Goal: Task Accomplishment & Management: Complete application form

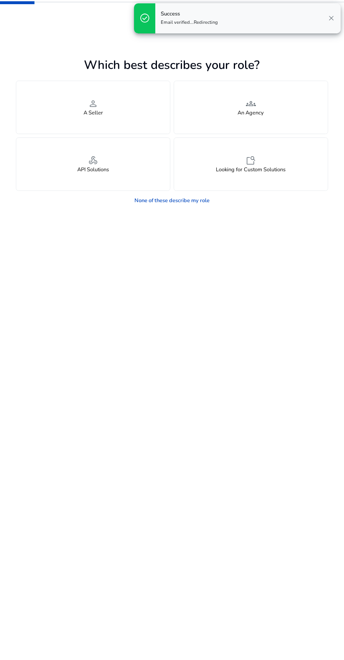
scroll to position [1, 0]
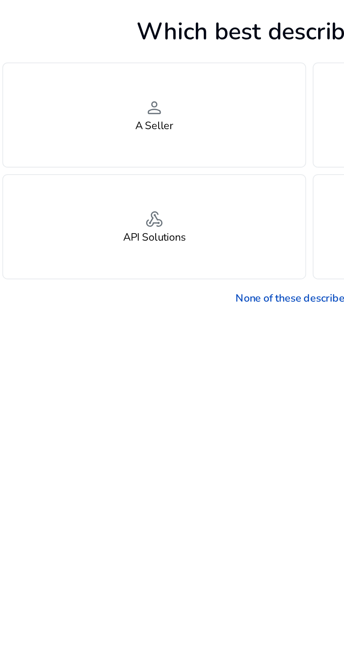
click at [83, 105] on div "person A Seller" at bounding box center [93, 107] width 154 height 53
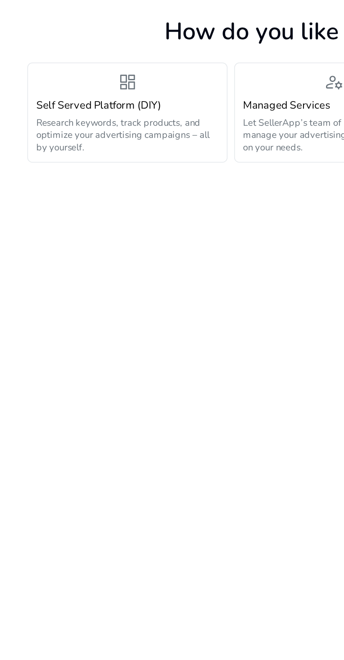
click at [38, 107] on div "Self Served Platform (DIY) Research keywords, track products, and optimize your…" at bounding box center [66, 113] width 93 height 28
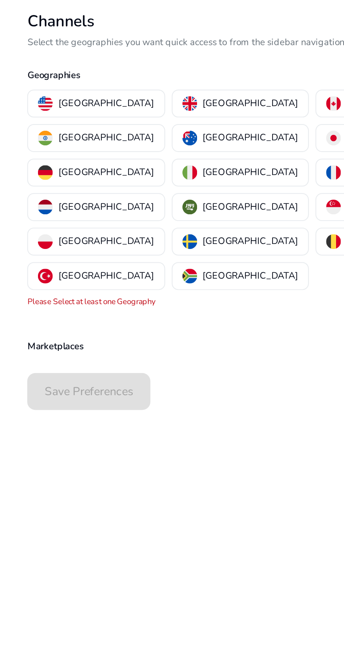
click at [33, 99] on p "[GEOGRAPHIC_DATA]" at bounding box center [56, 101] width 49 height 9
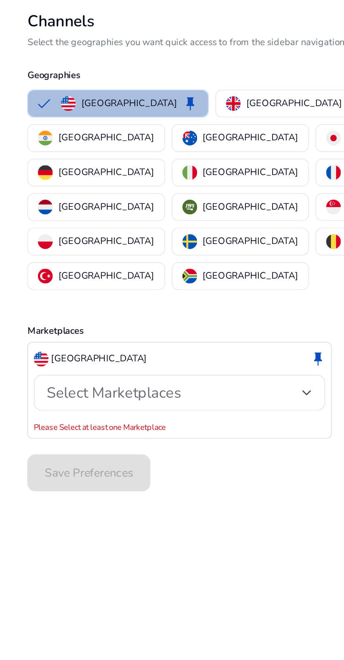
click at [41, 243] on span "Select Marketplaces" at bounding box center [60, 248] width 68 height 10
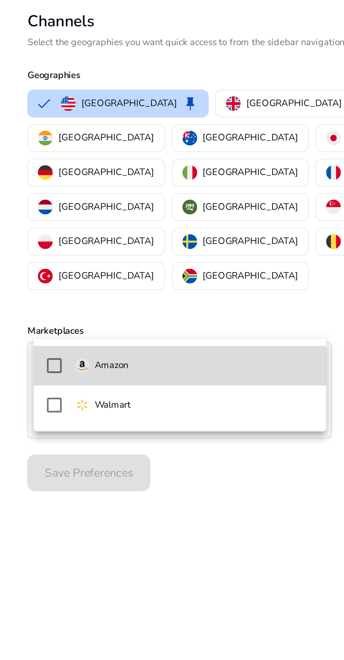
scroll to position [0, 0]
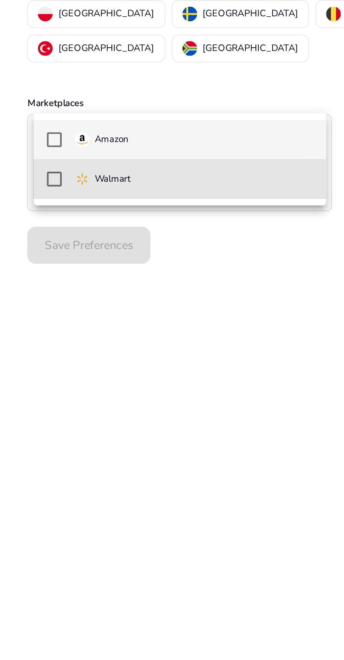
click at [28, 257] on mat-pseudo-checkbox at bounding box center [30, 256] width 8 height 8
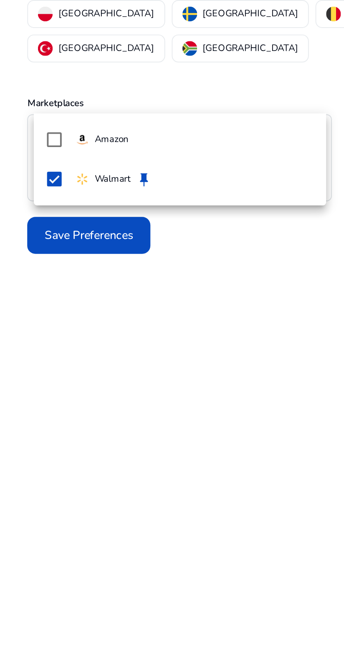
click at [30, 234] on mat-pseudo-checkbox at bounding box center [30, 236] width 8 height 8
click at [156, 211] on div at bounding box center [172, 330] width 344 height 660
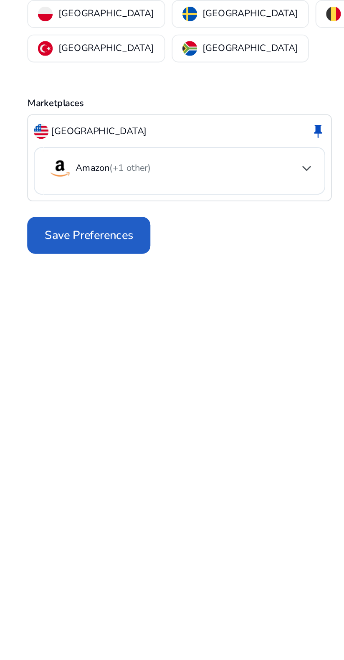
click at [40, 280] on span "Save Preferences" at bounding box center [47, 284] width 45 height 9
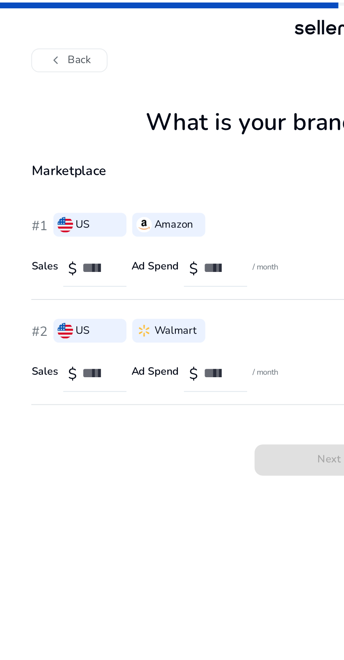
click at [54, 134] on input "number" at bounding box center [50, 135] width 16 height 9
type input "*****"
click at [114, 135] on input "number" at bounding box center [111, 135] width 16 height 9
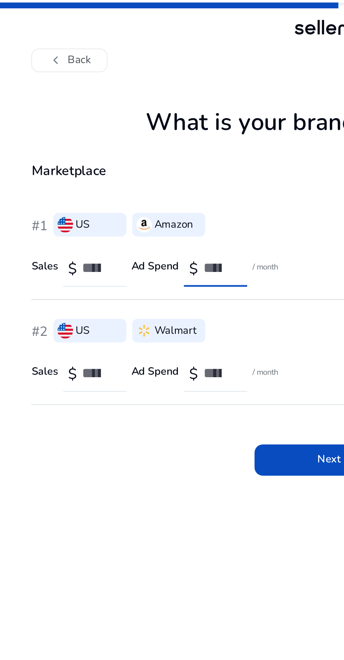
scroll to position [0, 2]
type input "****"
click at [48, 187] on input "number" at bounding box center [50, 189] width 16 height 9
type input "******"
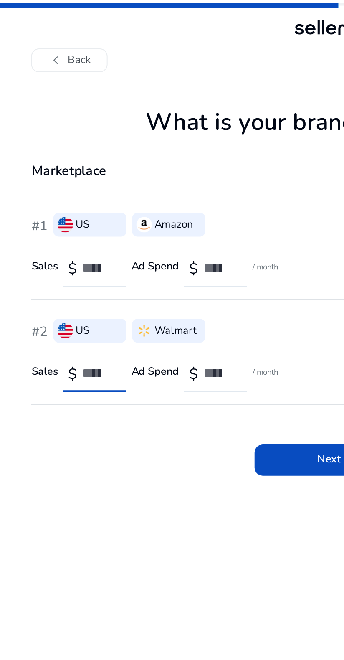
click at [109, 187] on input "number" at bounding box center [111, 189] width 16 height 9
type input "****"
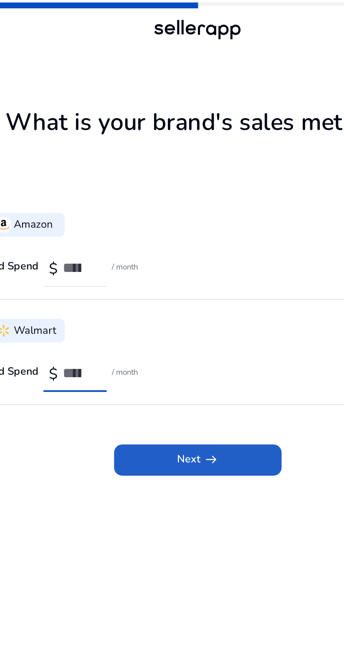
click at [144, 238] on span at bounding box center [172, 234] width 86 height 20
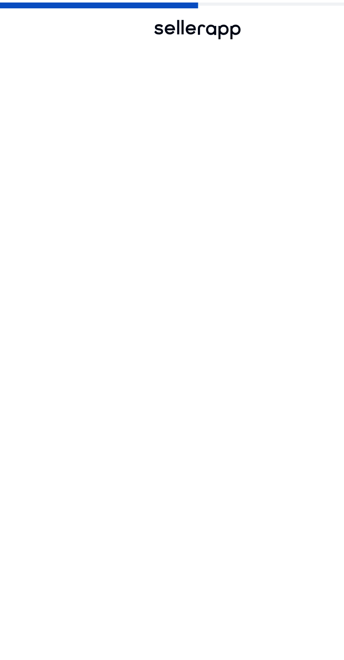
scroll to position [0, 0]
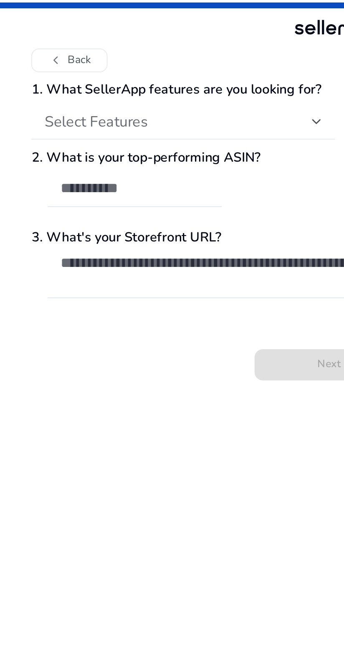
click at [25, 64] on span "Select Features" at bounding box center [49, 62] width 53 height 10
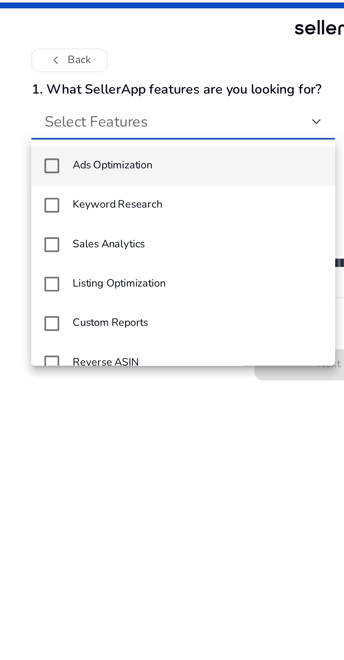
scroll to position [12, 0]
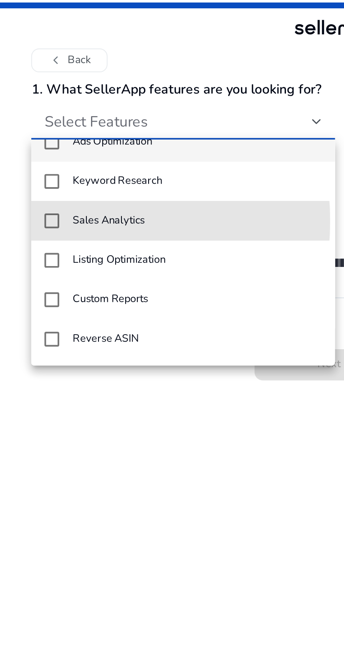
click at [26, 112] on mat-pseudo-checkbox at bounding box center [27, 113] width 8 height 8
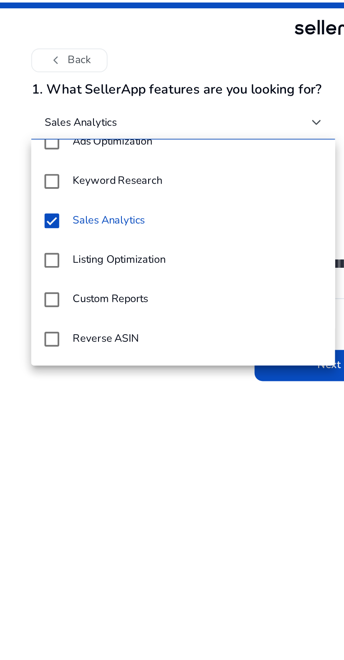
click at [159, 189] on div at bounding box center [172, 330] width 344 height 660
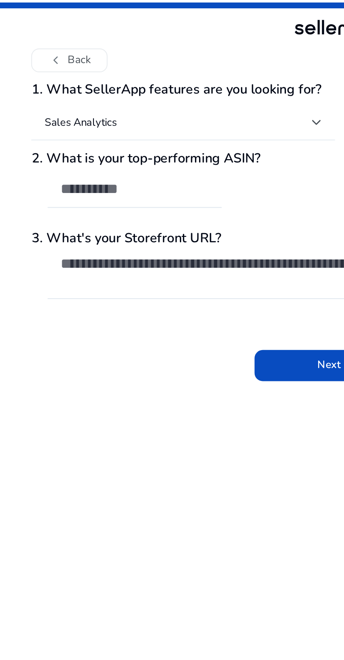
click at [49, 94] on input "text" at bounding box center [68, 95] width 75 height 9
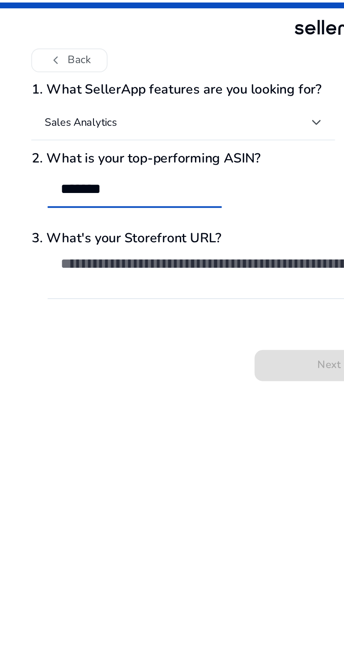
type input "******"
click at [55, 134] on textarea at bounding box center [176, 138] width 291 height 18
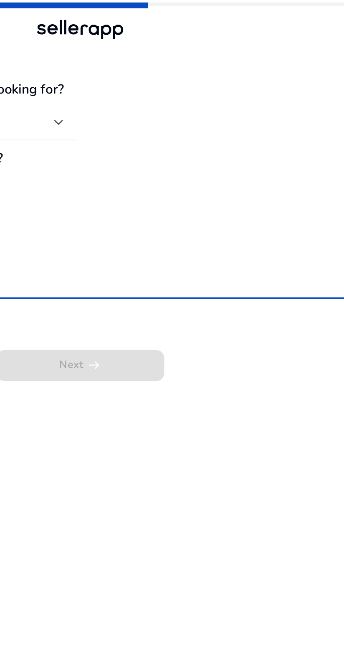
scroll to position [4, 0]
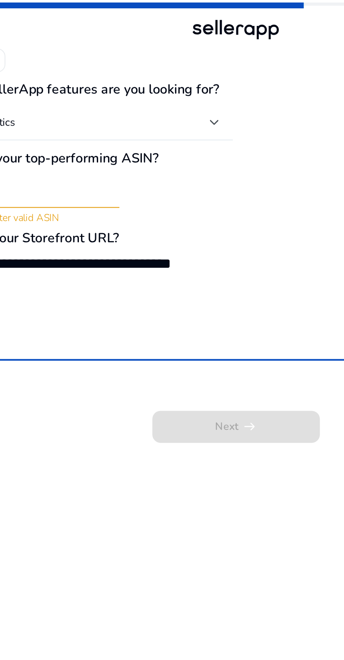
type textarea "**********"
click at [147, 226] on app-questions-diy "**********" at bounding box center [172, 351] width 312 height 618
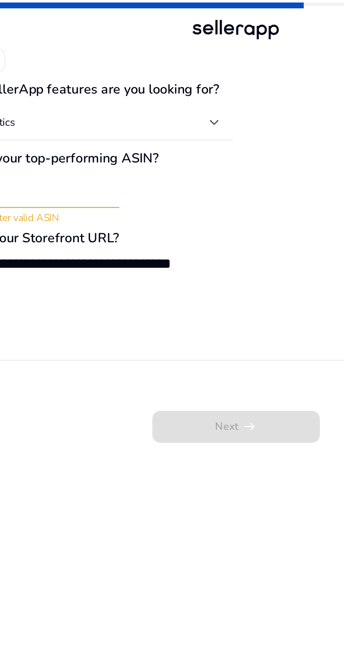
click at [144, 222] on div "Next arrow_right_alt" at bounding box center [172, 210] width 312 height 30
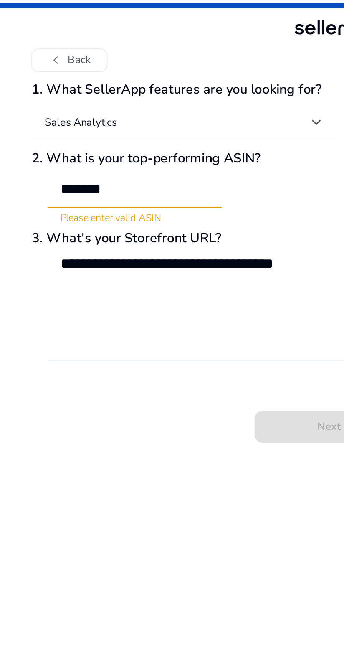
click at [33, 62] on h4 "Sales Analytics" at bounding box center [41, 62] width 37 height 7
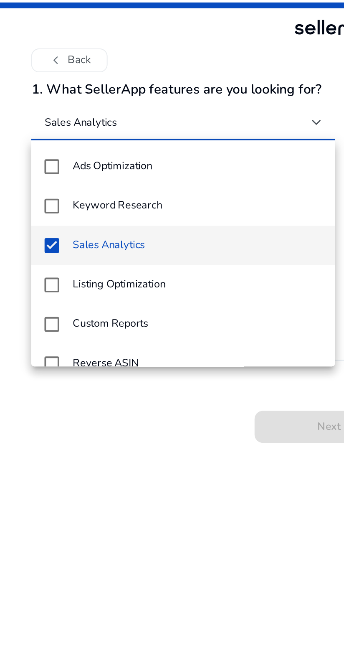
click at [28, 86] on mat-pseudo-checkbox at bounding box center [27, 85] width 8 height 8
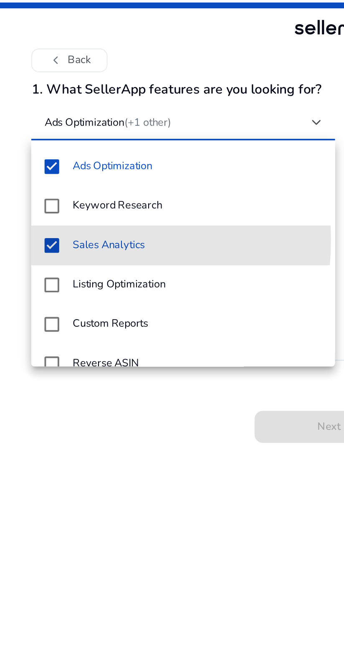
click at [22, 122] on mat-option "Sales Analytics" at bounding box center [93, 125] width 154 height 20
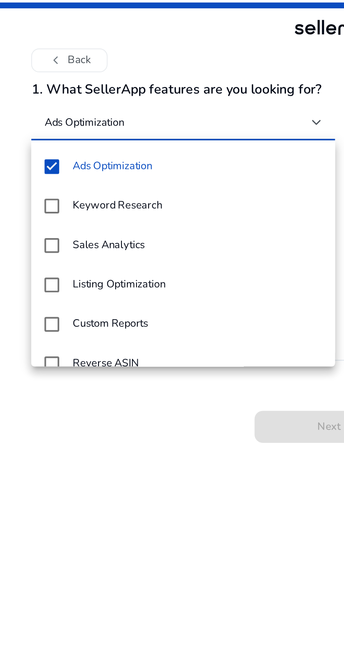
click at [38, 243] on div at bounding box center [172, 330] width 344 height 660
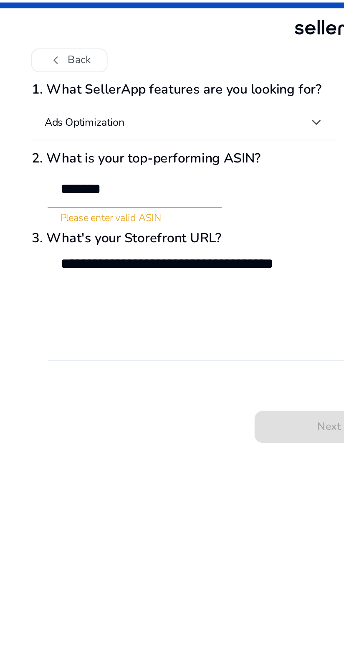
click at [74, 95] on input "******" at bounding box center [68, 95] width 75 height 9
type input "*"
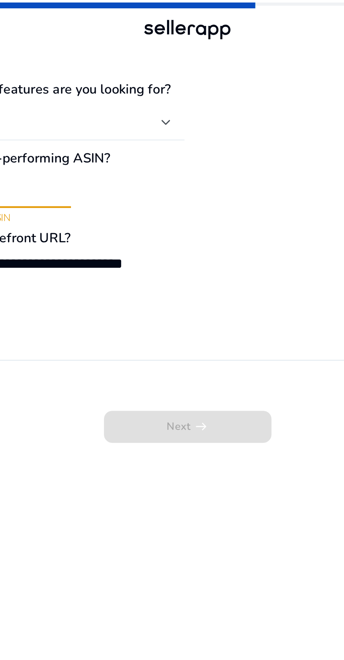
type input "**********"
click at [154, 220] on div "Next arrow_right_alt" at bounding box center [172, 210] width 312 height 30
click at [157, 224] on div "Next arrow_right_alt" at bounding box center [172, 210] width 312 height 30
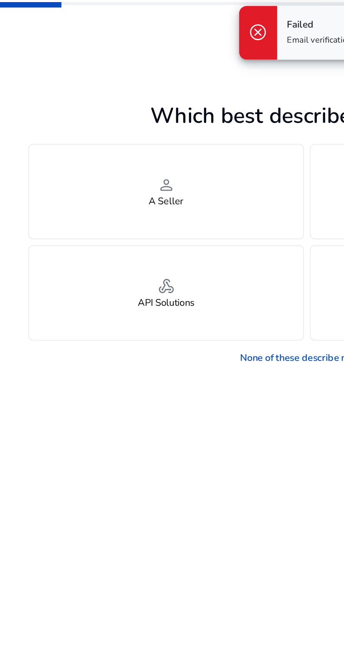
click at [136, 205] on link "None of these describe my role" at bounding box center [172, 200] width 86 height 13
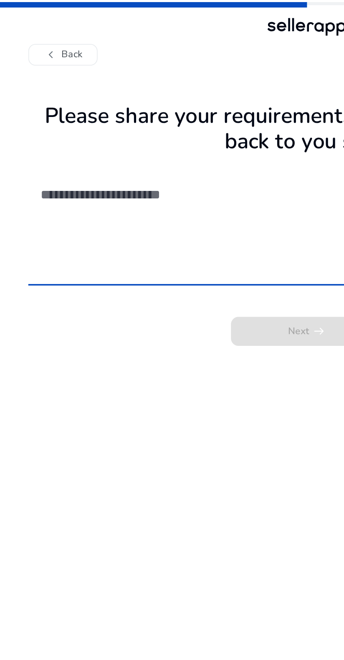
click at [37, 121] on textarea at bounding box center [172, 127] width 298 height 57
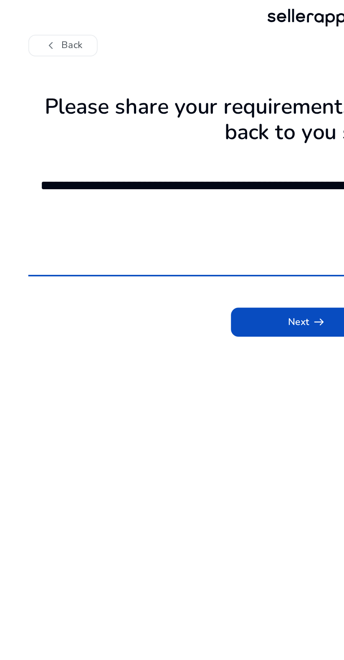
type textarea "**********"
click at [148, 195] on span "submit" at bounding box center [172, 185] width 86 height 20
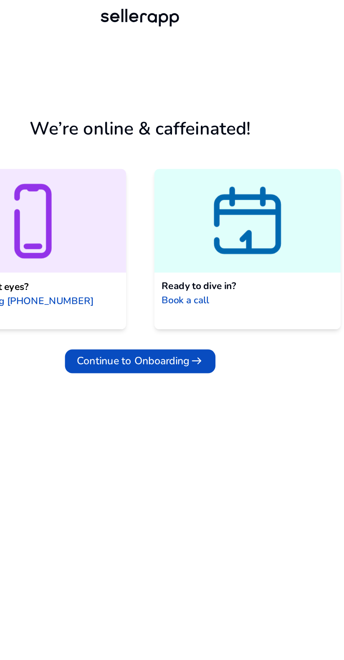
click at [151, 212] on span at bounding box center [172, 207] width 84 height 20
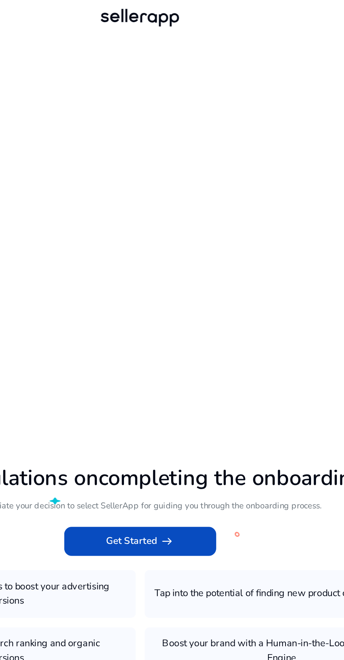
click at [152, 318] on span at bounding box center [172, 308] width 86 height 20
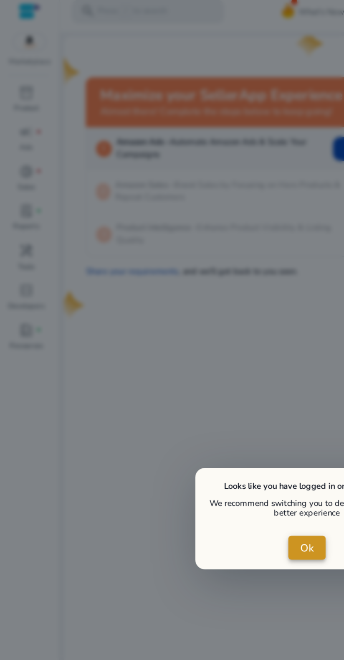
click at [168, 315] on span "Ok" at bounding box center [172, 312] width 8 height 9
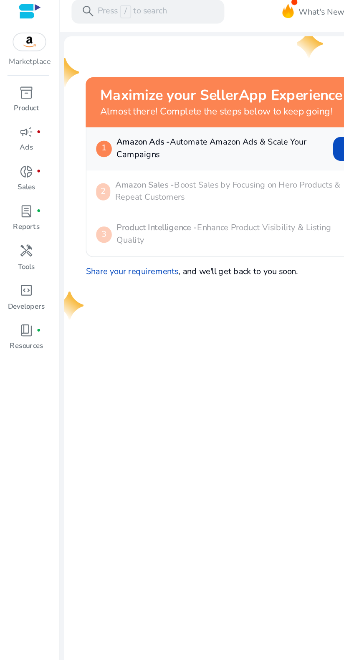
scroll to position [0, 0]
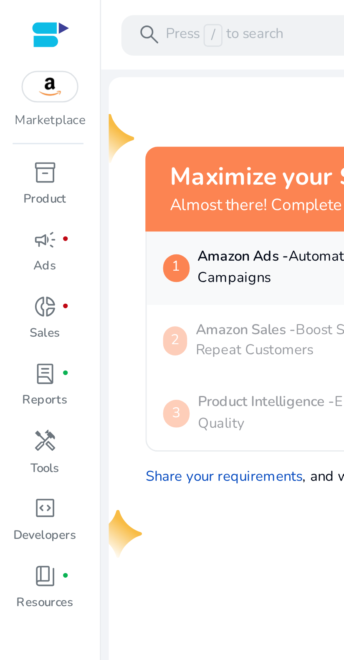
click at [13, 149] on span "handyman" at bounding box center [15, 146] width 8 height 8
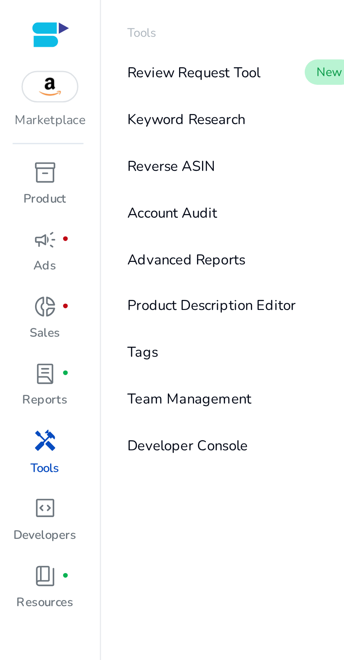
click at [55, 149] on p "Developer Console" at bounding box center [62, 147] width 40 height 7
click at [55, 147] on p "Developer Console" at bounding box center [62, 147] width 40 height 7
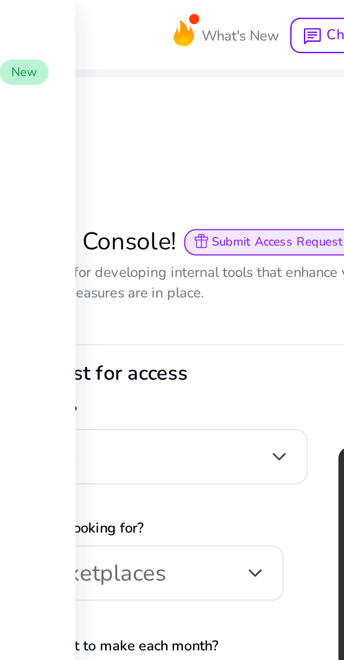
click at [163, 42] on app-icon "code_blocks" at bounding box center [189, 53] width 292 height 43
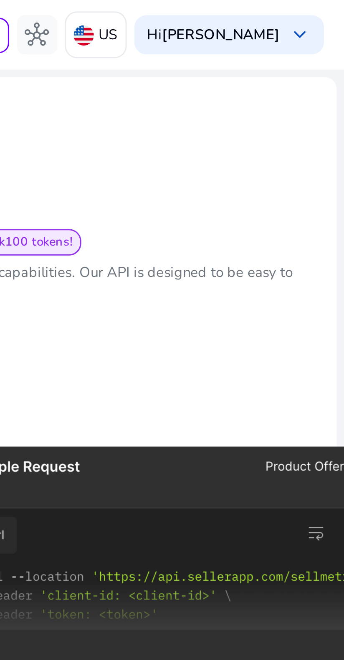
click at [302, 11] on b "[PERSON_NAME]" at bounding box center [303, 11] width 39 height 6
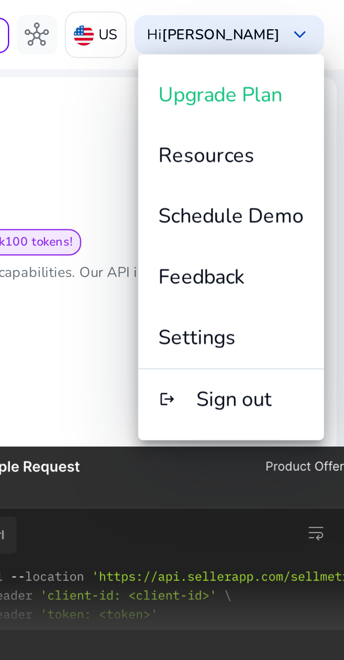
click at [292, 54] on span "Resources" at bounding box center [299, 51] width 32 height 9
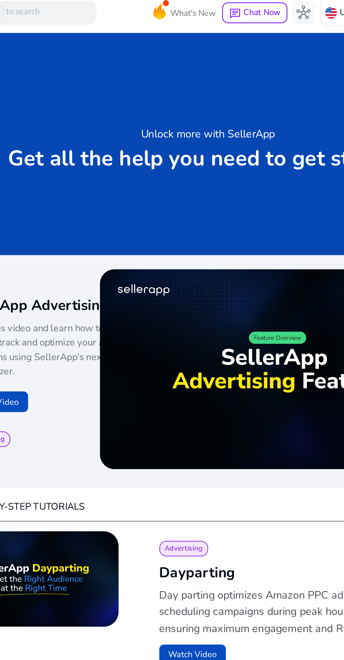
click at [184, 215] on img at bounding box center [228, 212] width 200 height 113
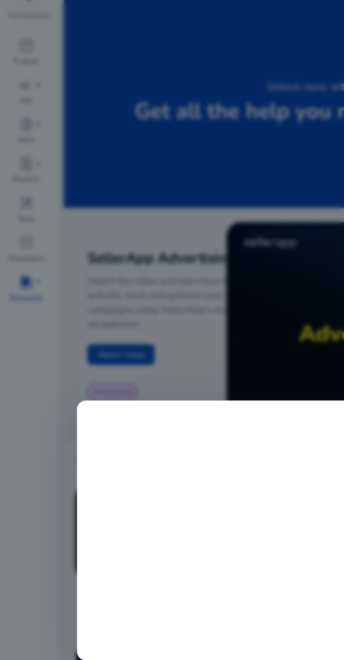
click at [32, 129] on div at bounding box center [172, 330] width 344 height 660
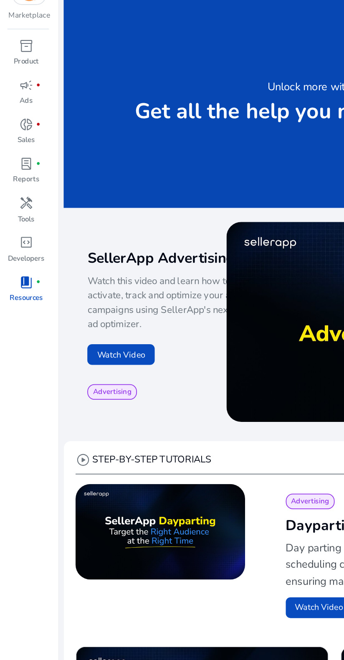
click at [18, 166] on span "code_blocks" at bounding box center [15, 168] width 8 height 8
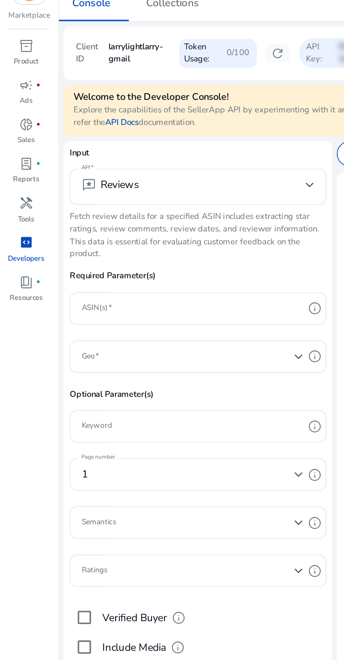
click at [14, 61] on span "inventory_2" at bounding box center [15, 57] width 8 height 8
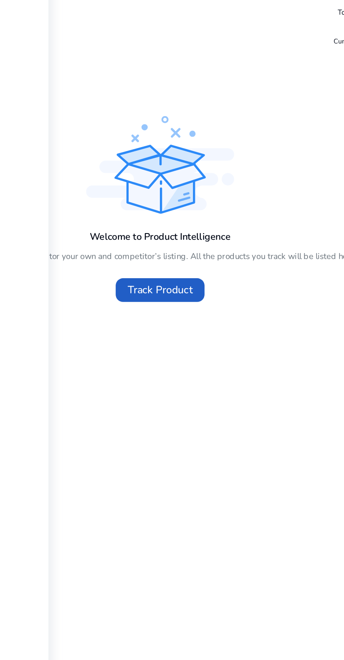
click at [178, 195] on span "Track Product" at bounding box center [188, 194] width 37 height 9
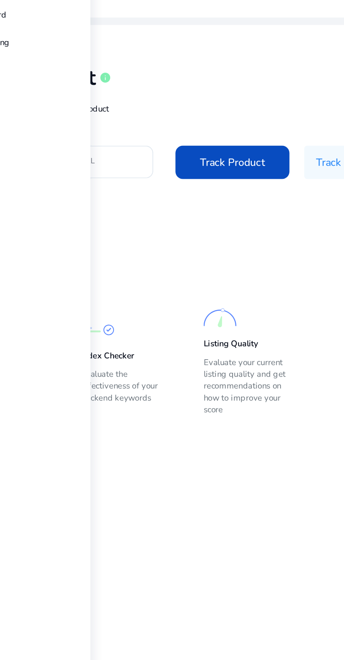
click at [158, 176] on app-static-section-before-action "Keyword Tracking Start tracking keywords and check product ranking and position…" at bounding box center [182, 218] width 263 height 98
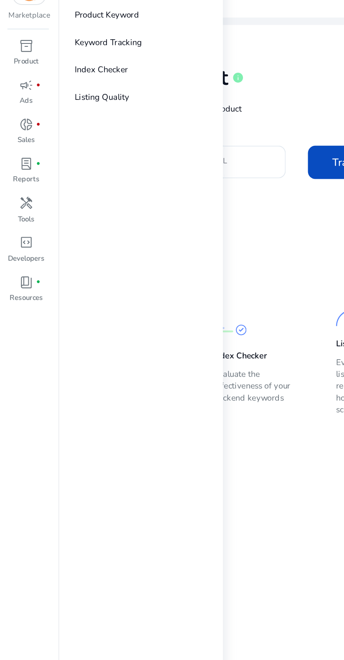
click at [47, 51] on link "Keyword Tracking" at bounding box center [80, 55] width 86 height 15
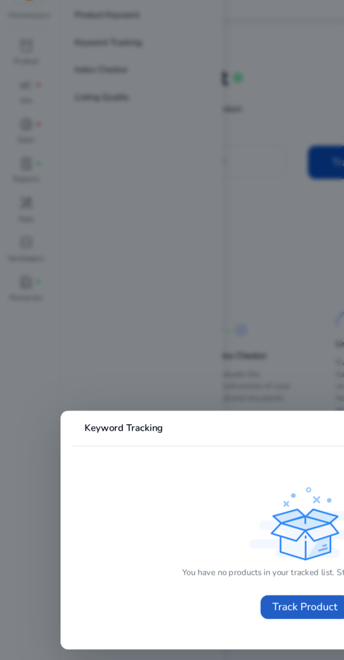
click at [163, 374] on span "Track Product" at bounding box center [172, 373] width 37 height 9
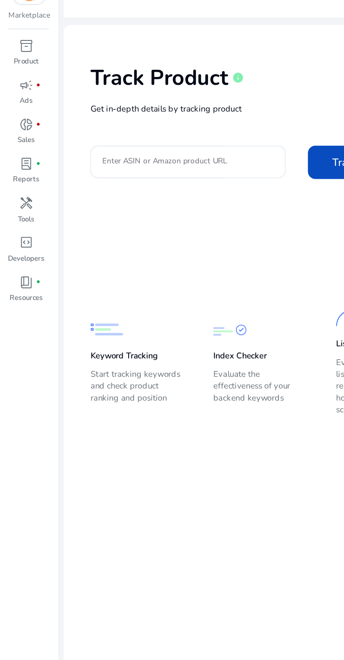
click at [17, 78] on span "campaign" at bounding box center [15, 79] width 8 height 8
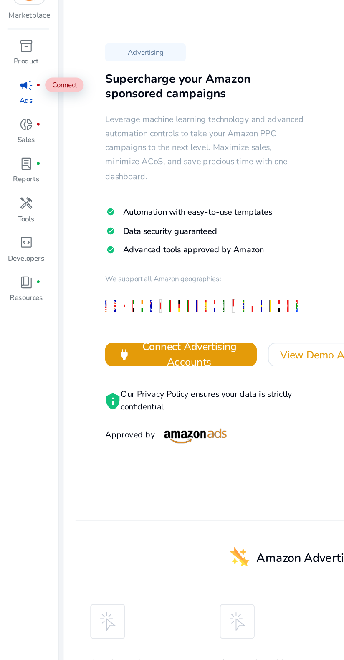
click at [73, 147] on span "Automation with easy-to-use templates" at bounding box center [111, 150] width 84 height 6
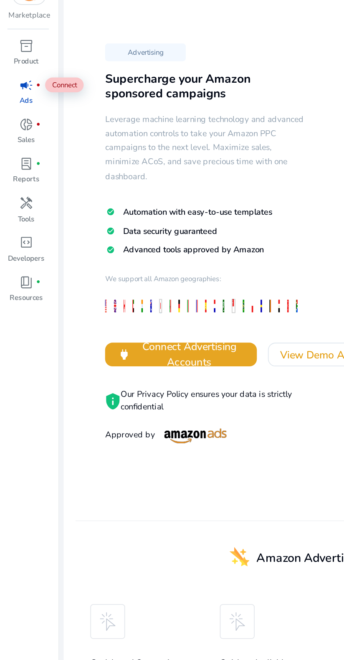
click at [93, 227] on span "Connect Advertising Accounts" at bounding box center [107, 231] width 63 height 18
